Goal: Book appointment/travel/reservation

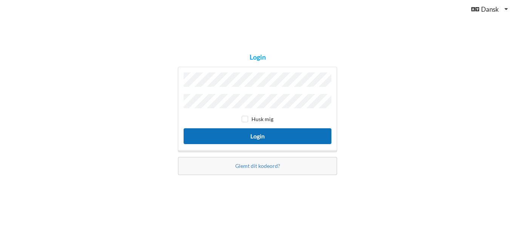
click at [263, 135] on button "Login" at bounding box center [258, 135] width 148 height 15
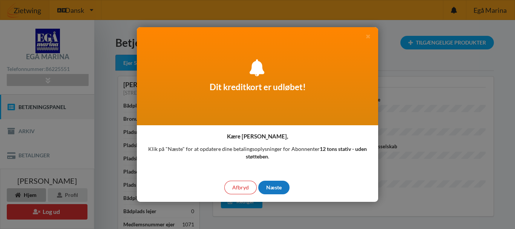
click at [273, 186] on div "Næste" at bounding box center [273, 188] width 31 height 14
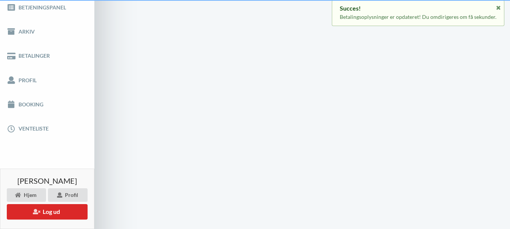
scroll to position [12, 0]
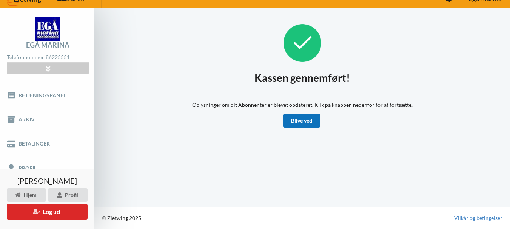
click at [295, 121] on link "Blive ved" at bounding box center [301, 121] width 37 height 14
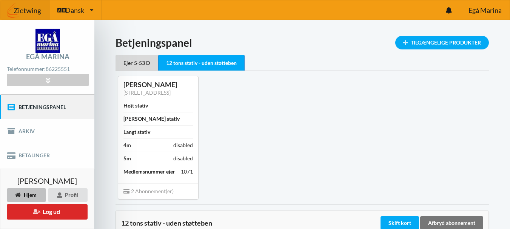
click at [57, 106] on link "Betjeningspanel" at bounding box center [47, 107] width 94 height 24
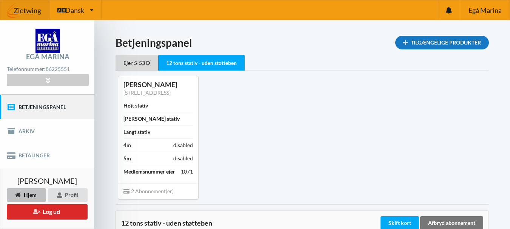
click at [418, 44] on div "Tilgængelige Produkter" at bounding box center [442, 43] width 94 height 14
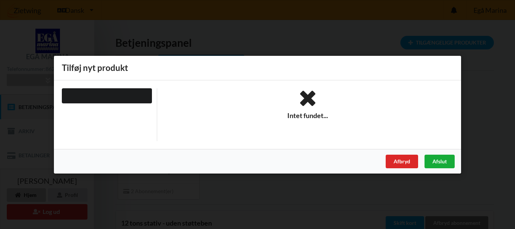
click at [446, 157] on div "Afslut" at bounding box center [440, 161] width 30 height 14
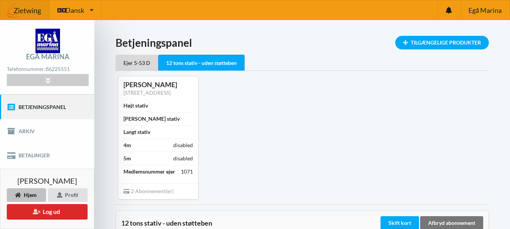
click at [206, 166] on div "Erling Bach pedersen Vedøvej 5, 8560 Kolind Højt stativ Bredt stativ Langt stat…" at bounding box center [158, 137] width 96 height 133
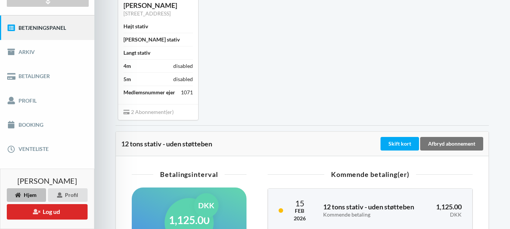
scroll to position [80, 0]
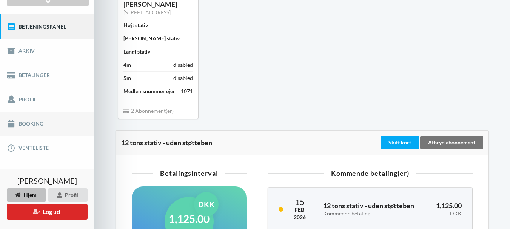
click at [35, 126] on link "Booking" at bounding box center [47, 124] width 94 height 24
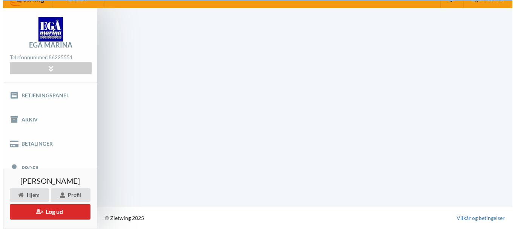
scroll to position [12, 0]
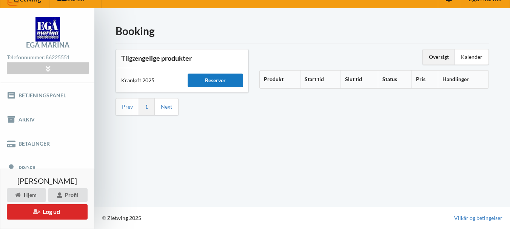
click at [222, 80] on div "Reserver" at bounding box center [216, 81] width 56 height 14
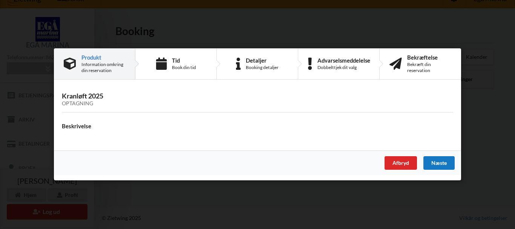
click at [444, 165] on div "Næste" at bounding box center [439, 164] width 31 height 14
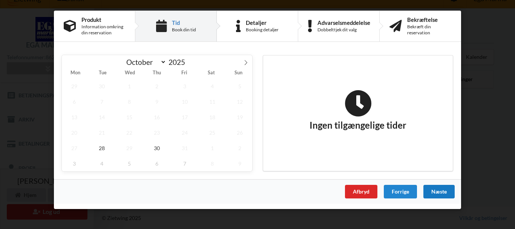
click at [438, 190] on div "Næste" at bounding box center [439, 192] width 31 height 14
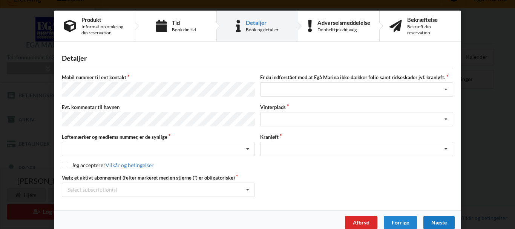
click at [438, 190] on div "Vælg et aktivt abonnement (felter markeret med en stjerne (*) er obligatoriske)…" at bounding box center [257, 185] width 397 height 23
click at [407, 217] on div "Forrige" at bounding box center [400, 223] width 33 height 14
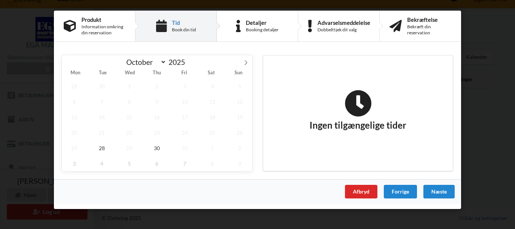
click at [389, 151] on div "Ingen tilgængelige tider" at bounding box center [358, 112] width 190 height 115
click at [248, 62] on icon at bounding box center [245, 62] width 5 height 5
drag, startPoint x: 248, startPoint y: 62, endPoint x: 220, endPoint y: 64, distance: 27.2
click at [220, 64] on div "October November December 2025" at bounding box center [157, 61] width 191 height 13
click at [72, 101] on span "3" at bounding box center [74, 101] width 25 height 15
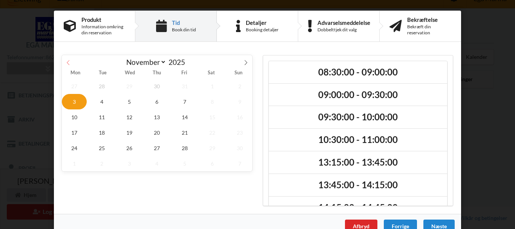
click at [67, 62] on icon at bounding box center [68, 62] width 5 height 5
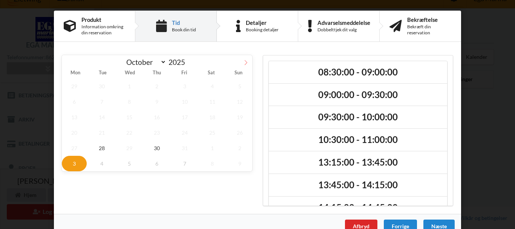
click at [244, 62] on icon at bounding box center [245, 62] width 5 height 5
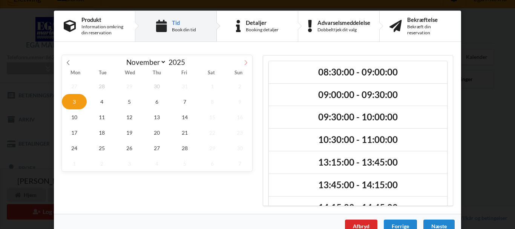
click at [244, 62] on icon at bounding box center [245, 62] width 5 height 5
click at [67, 61] on icon at bounding box center [68, 62] width 3 height 5
click at [66, 62] on icon at bounding box center [68, 62] width 5 height 5
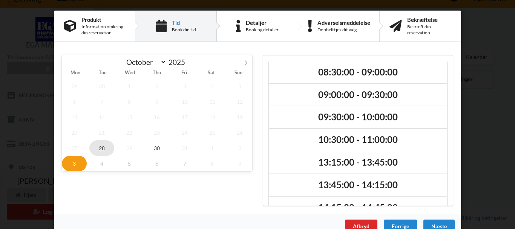
click at [100, 147] on span "28" at bounding box center [101, 147] width 25 height 15
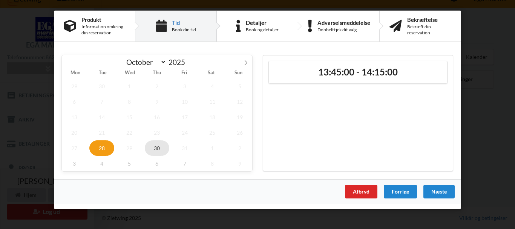
click at [159, 148] on span "30" at bounding box center [157, 147] width 25 height 15
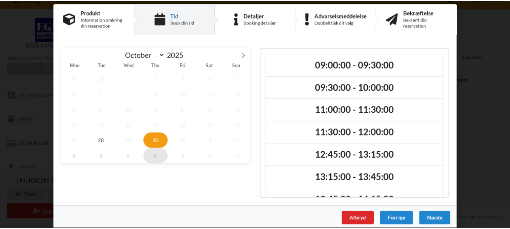
scroll to position [0, 0]
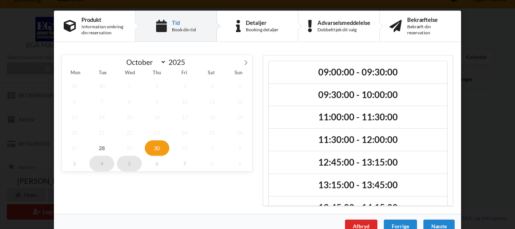
click at [112, 165] on div "29 30 1 2 3 4 5 6 7 8 9 10 11 12 13 14 15 16 17 18 19 20 21 22 23 24 25 26 27 2…" at bounding box center [157, 124] width 191 height 93
click at [112, 165] on span "4" at bounding box center [101, 163] width 25 height 15
select select "10"
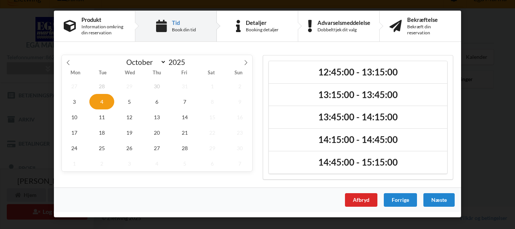
click at [112, 165] on span "2" at bounding box center [101, 163] width 25 height 15
click at [184, 101] on span "7" at bounding box center [184, 101] width 25 height 15
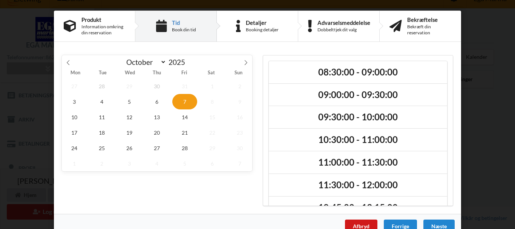
click at [355, 223] on div "Afbryd" at bounding box center [361, 227] width 32 height 14
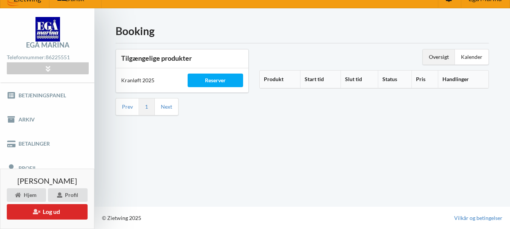
click at [355, 223] on div "© Zietwing 2025 Vilkår og betingelser" at bounding box center [301, 218] width 415 height 23
